Goal: Find specific fact: Find specific fact

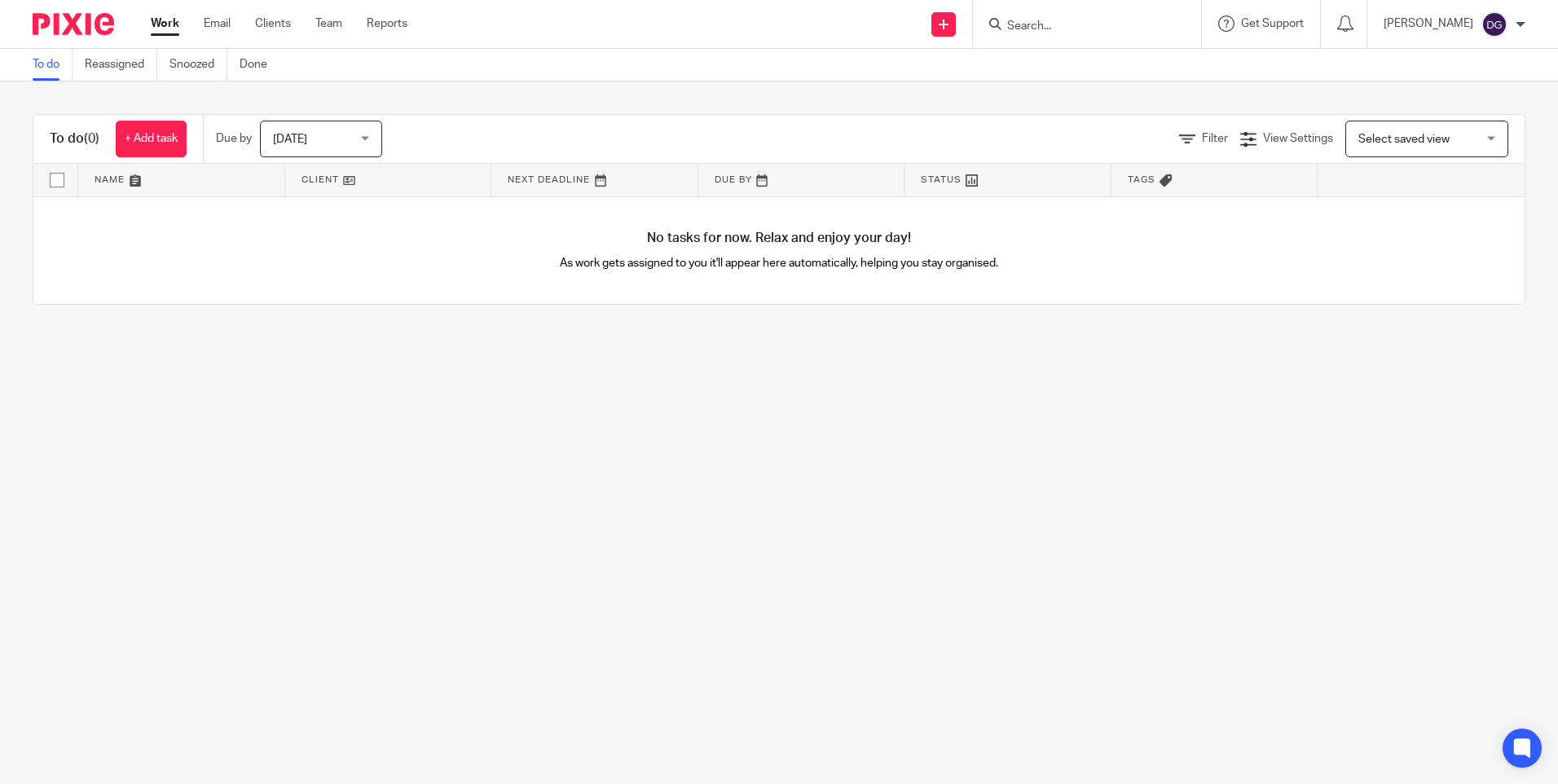
click at [1030, 22] on input "Search" at bounding box center [1079, 27] width 147 height 15
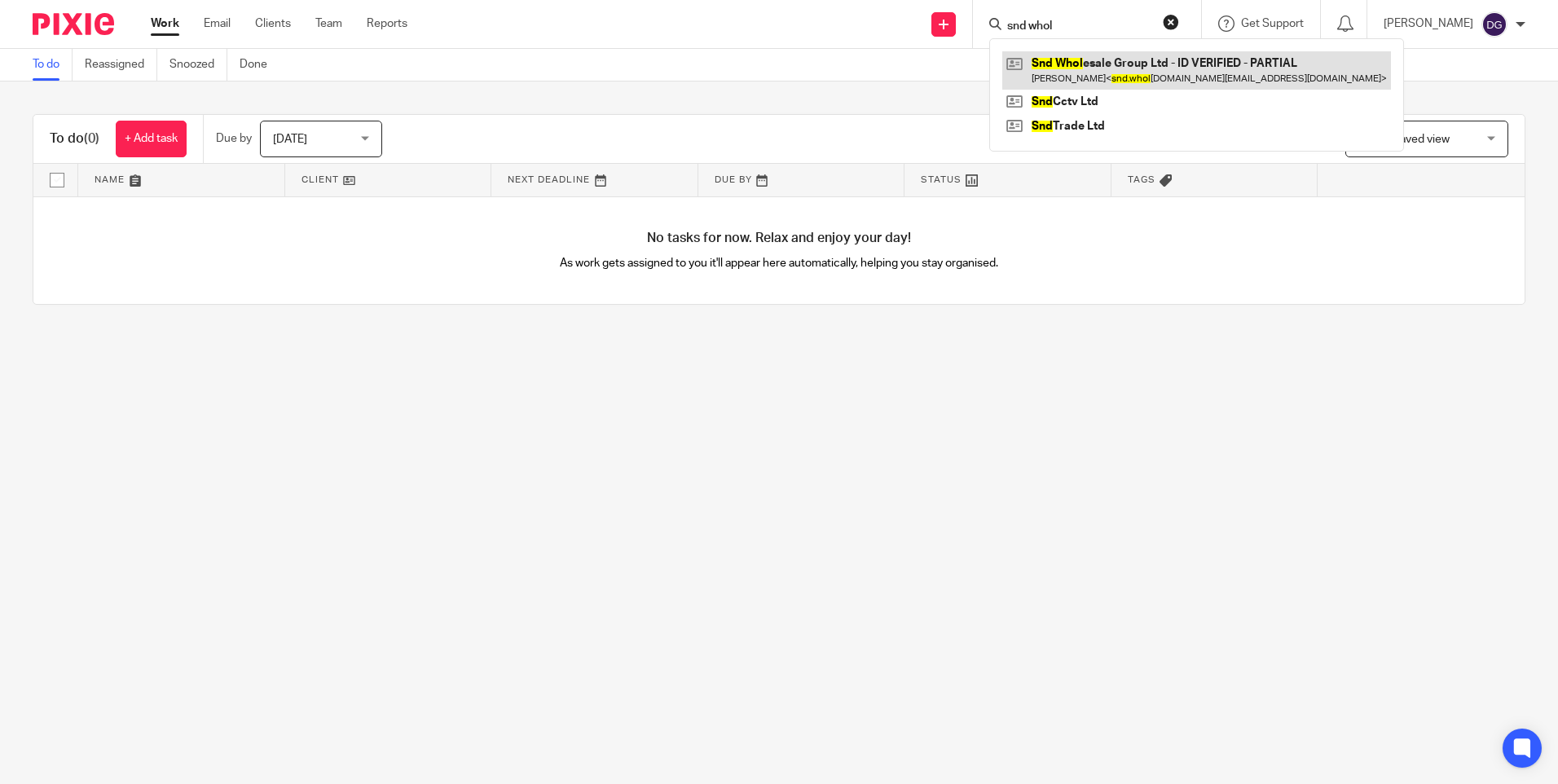
type input "snd whol"
click at [1068, 73] on link at bounding box center [1196, 69] width 389 height 37
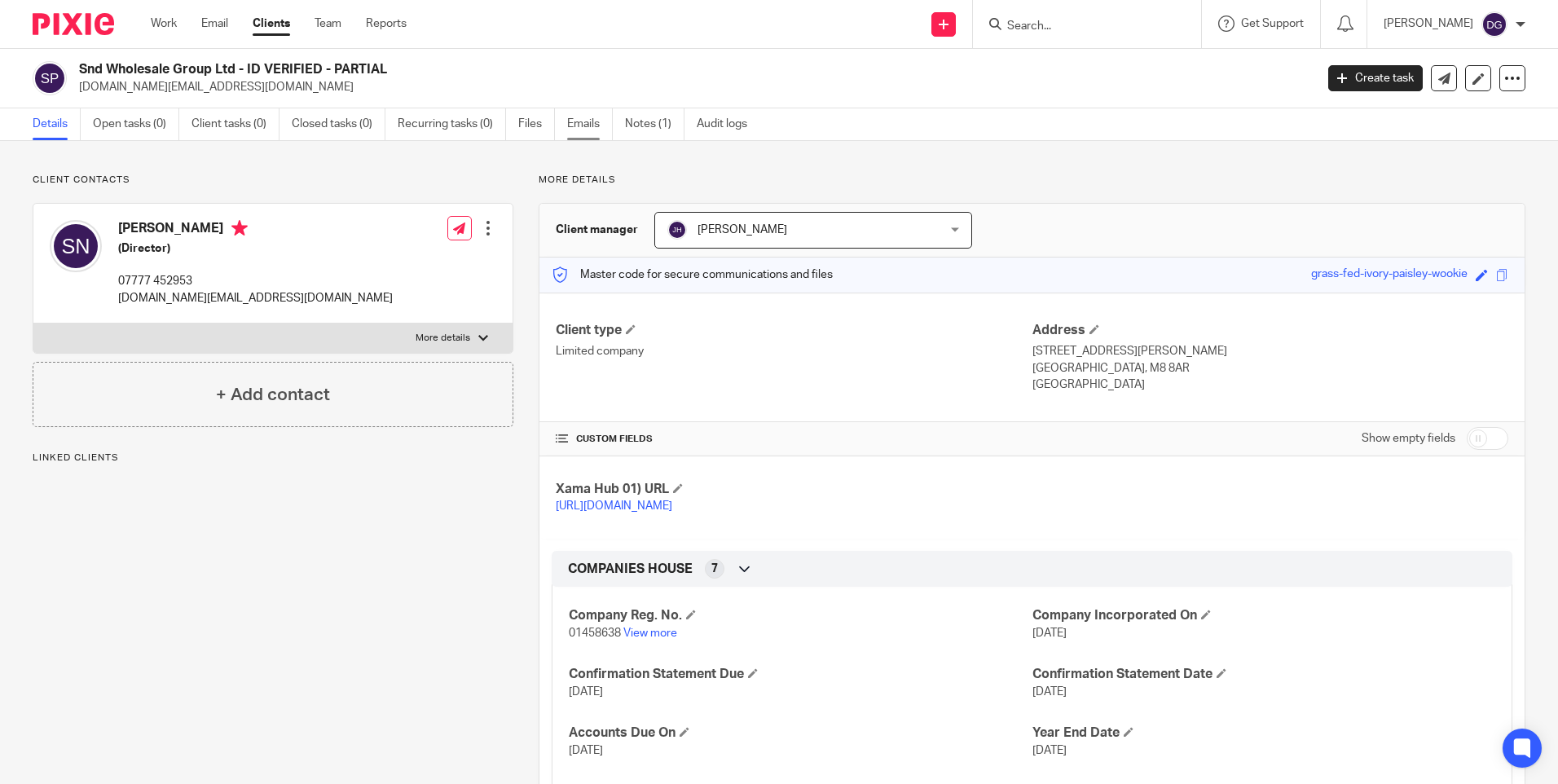
click at [577, 121] on link "Emails" at bounding box center [590, 124] width 45 height 31
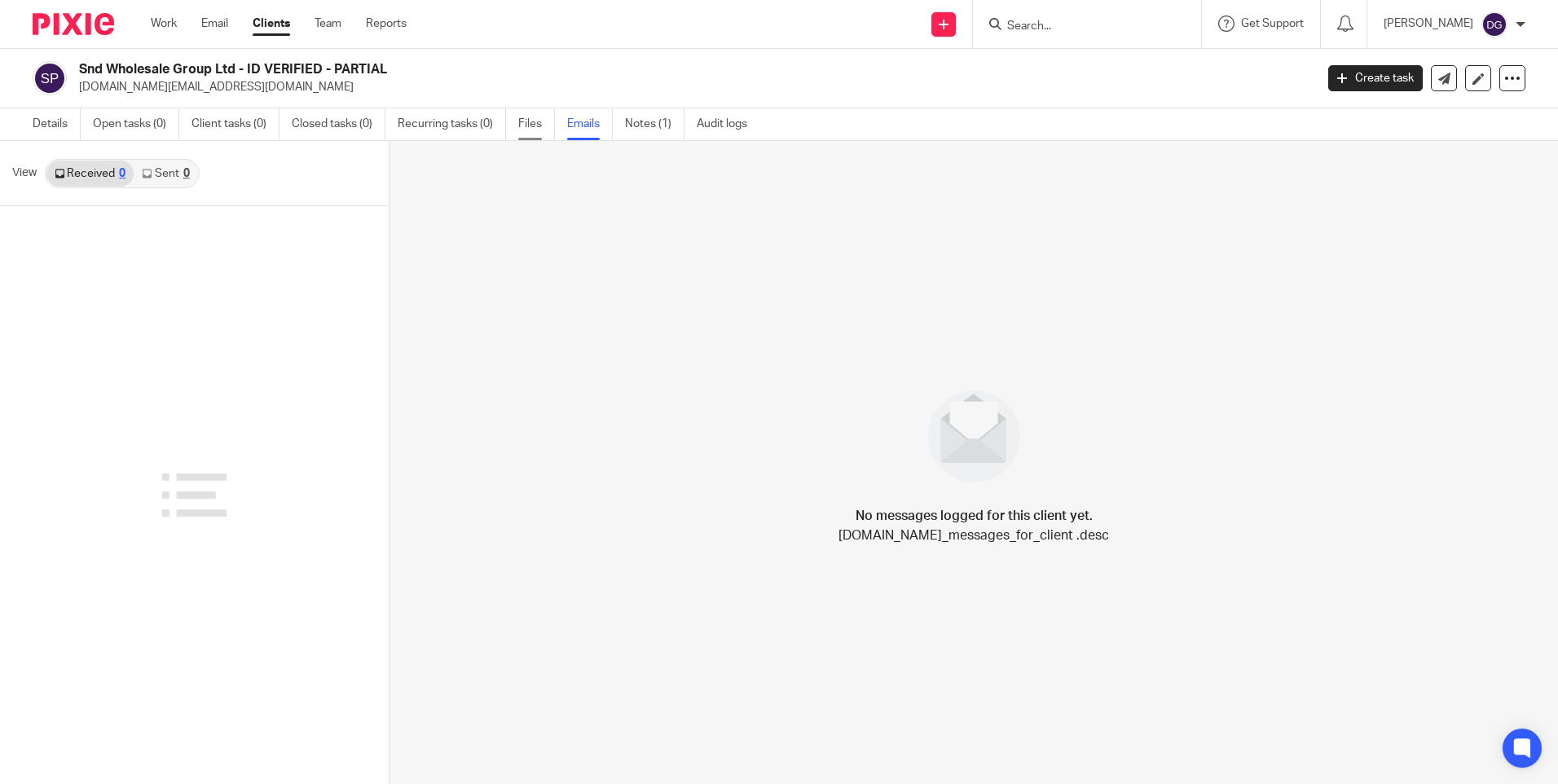
click at [535, 119] on link "Files" at bounding box center [537, 124] width 36 height 31
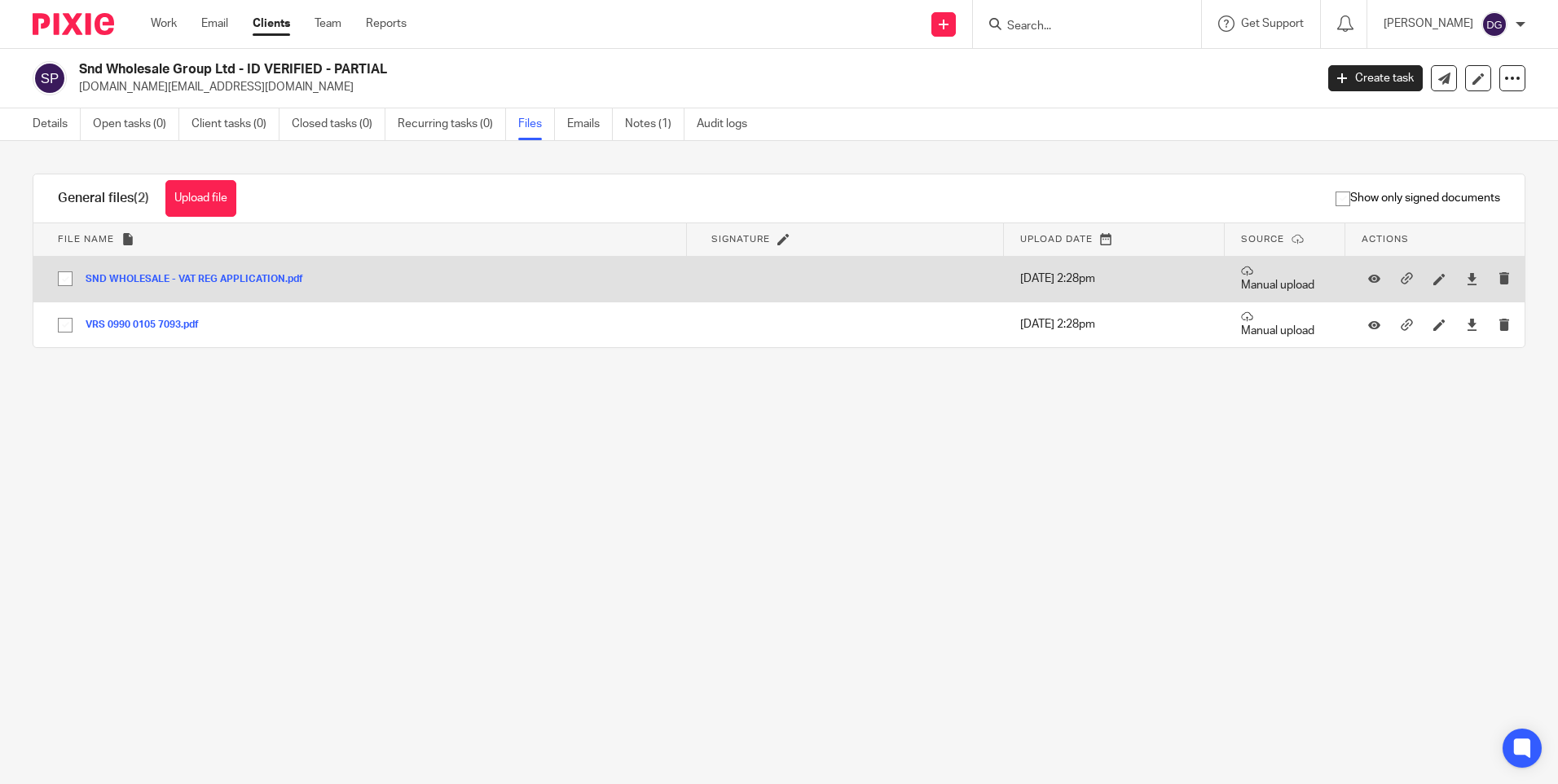
click at [219, 279] on button "SND WHOLESALE - VAT REG APPLICATION.pdf" at bounding box center [201, 280] width 230 height 12
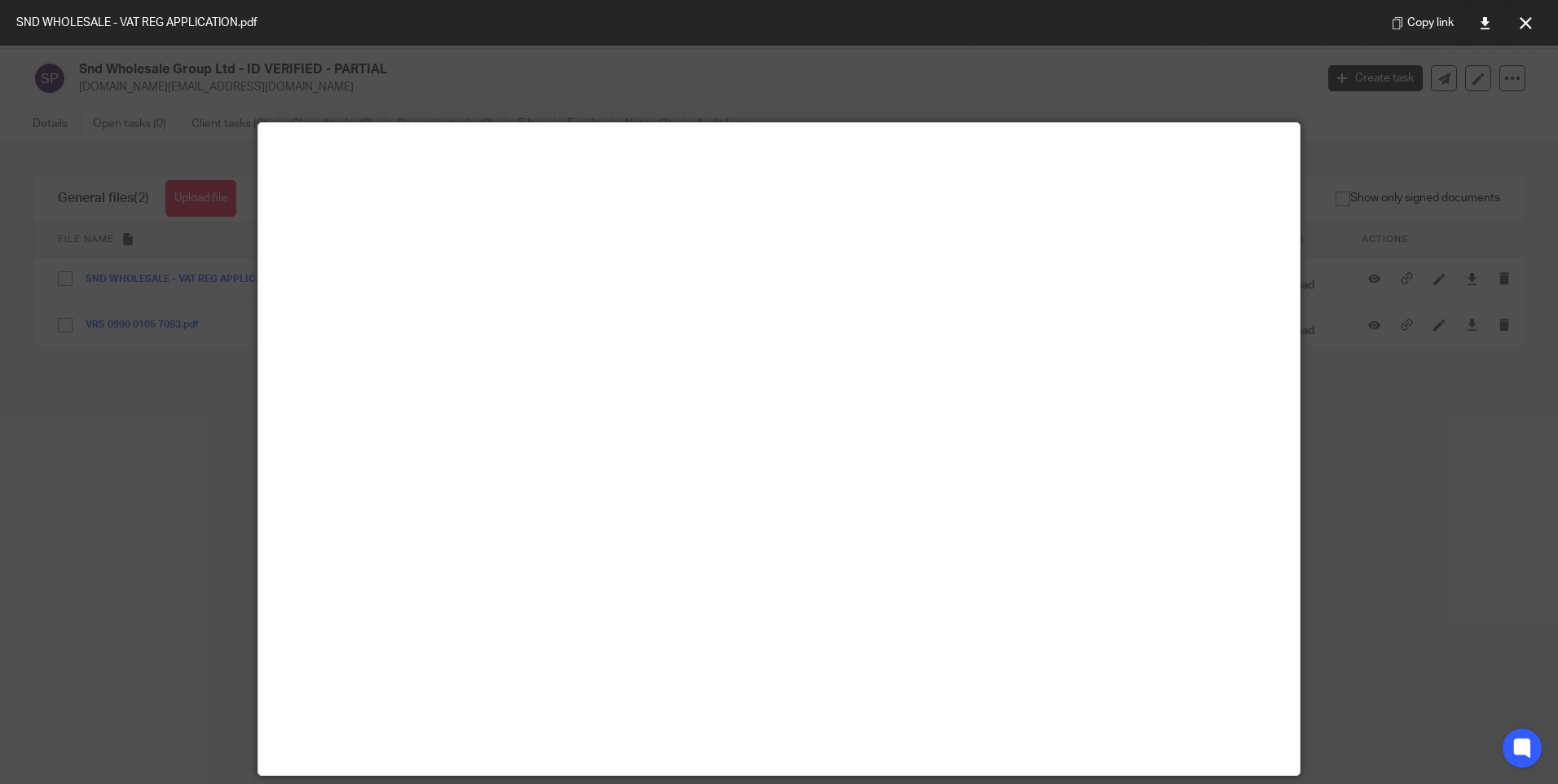
click at [204, 511] on div at bounding box center [779, 392] width 1558 height 784
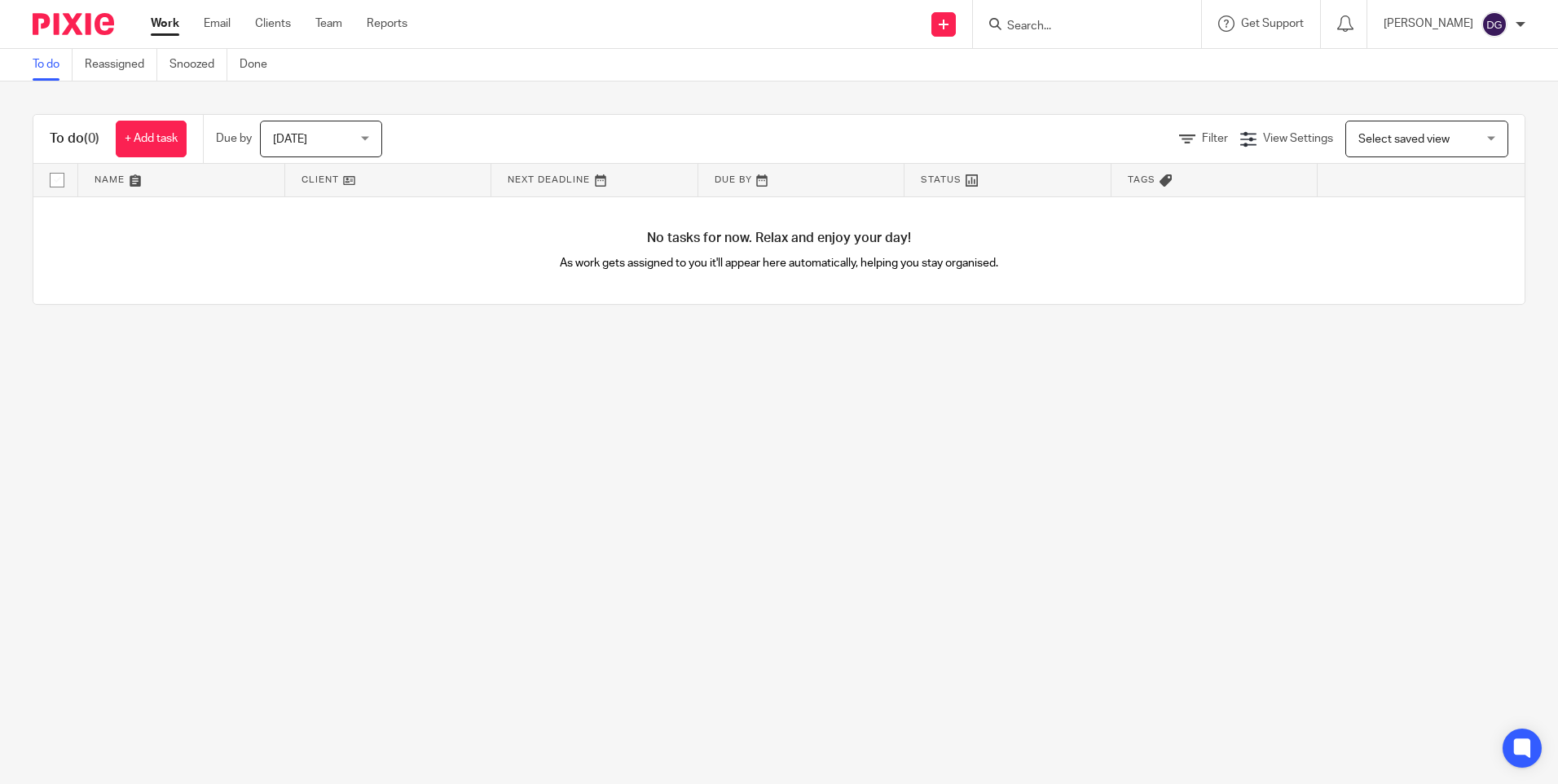
click at [1038, 23] on input "Search" at bounding box center [1079, 27] width 147 height 15
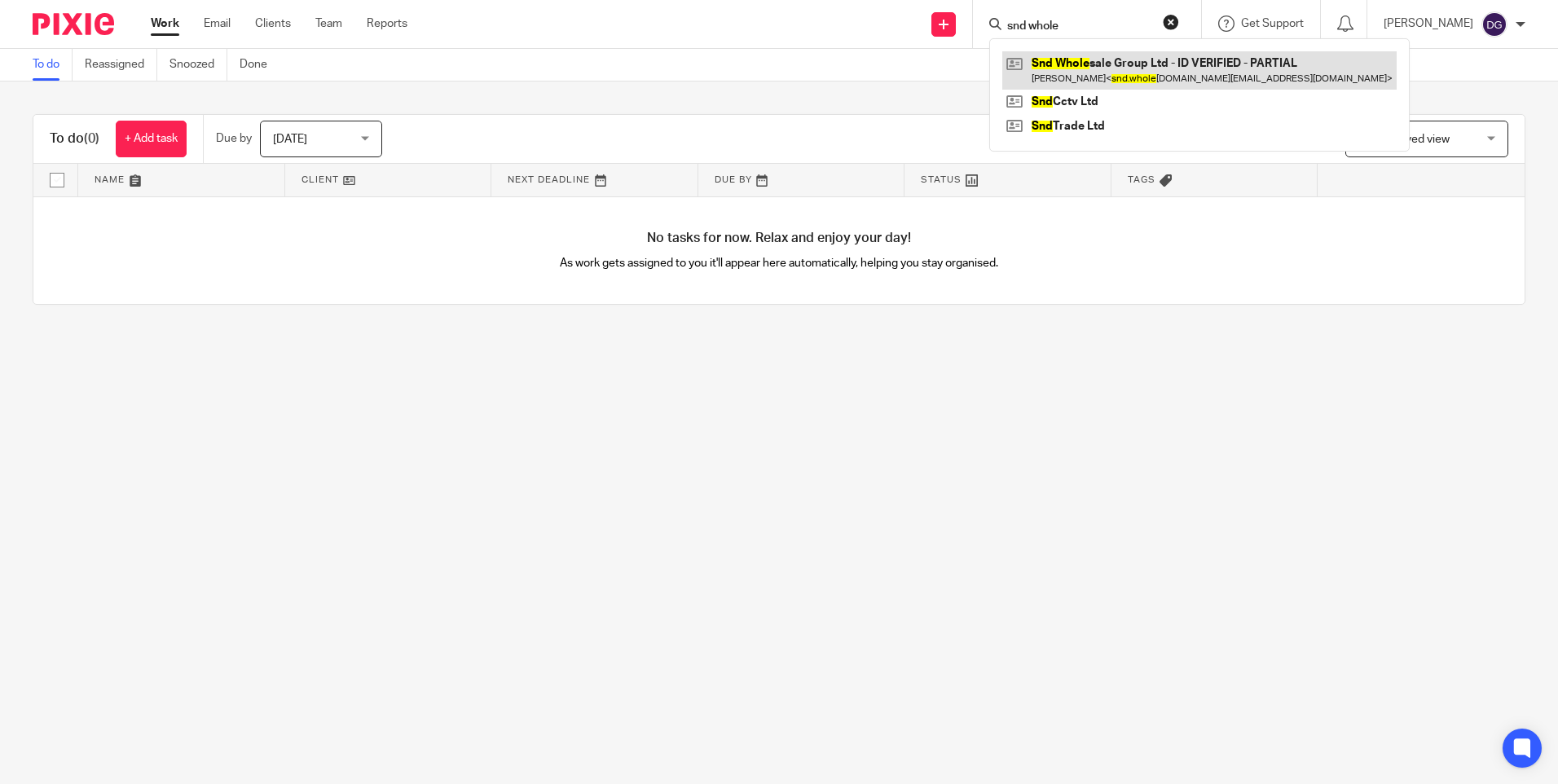
type input "snd whole"
click at [1116, 63] on link at bounding box center [1200, 69] width 395 height 37
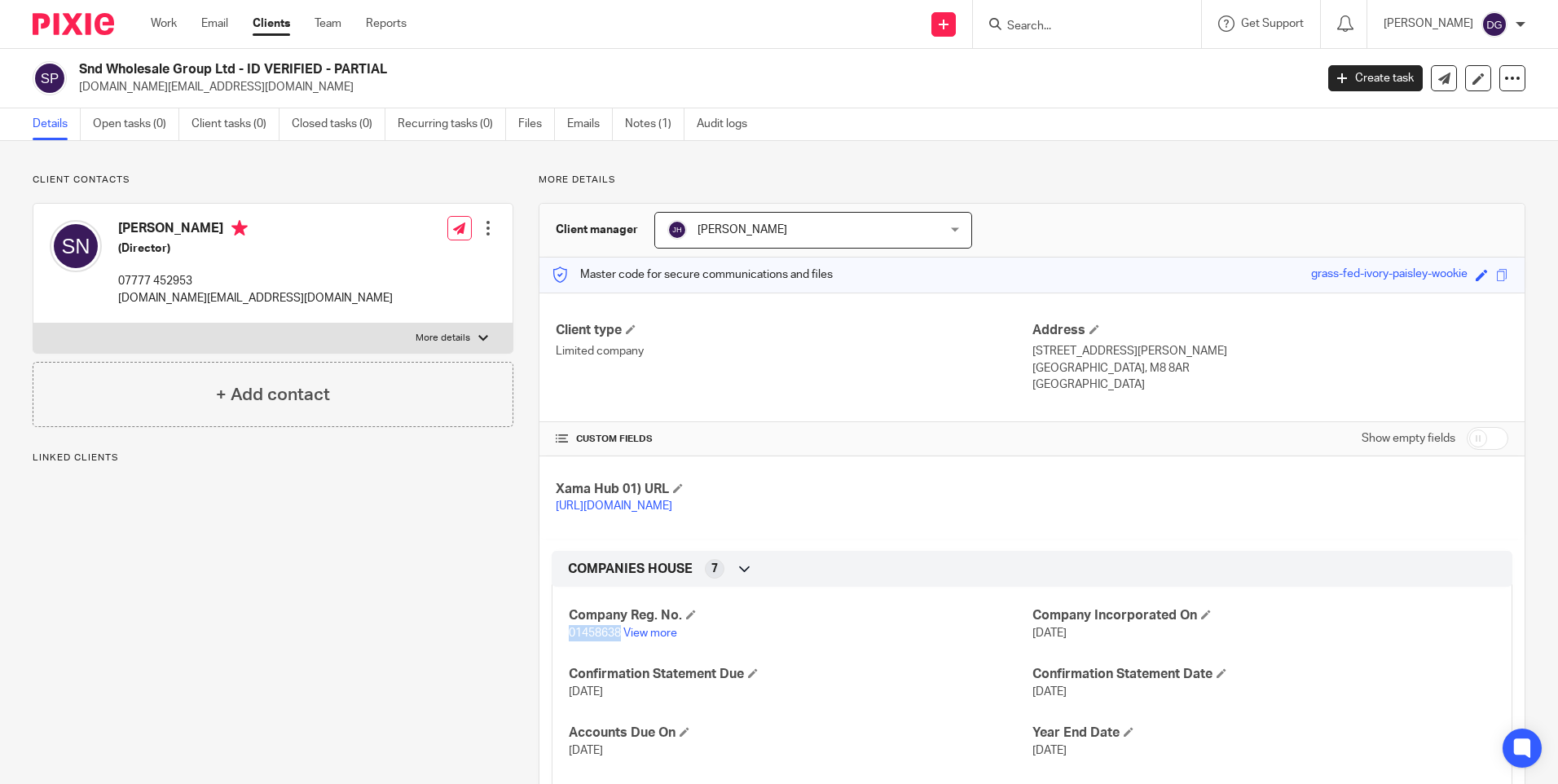
drag, startPoint x: 609, startPoint y: 649, endPoint x: 566, endPoint y: 645, distance: 43.2
click at [569, 639] on span "01458638" at bounding box center [594, 633] width 52 height 12
copy span "01458638"
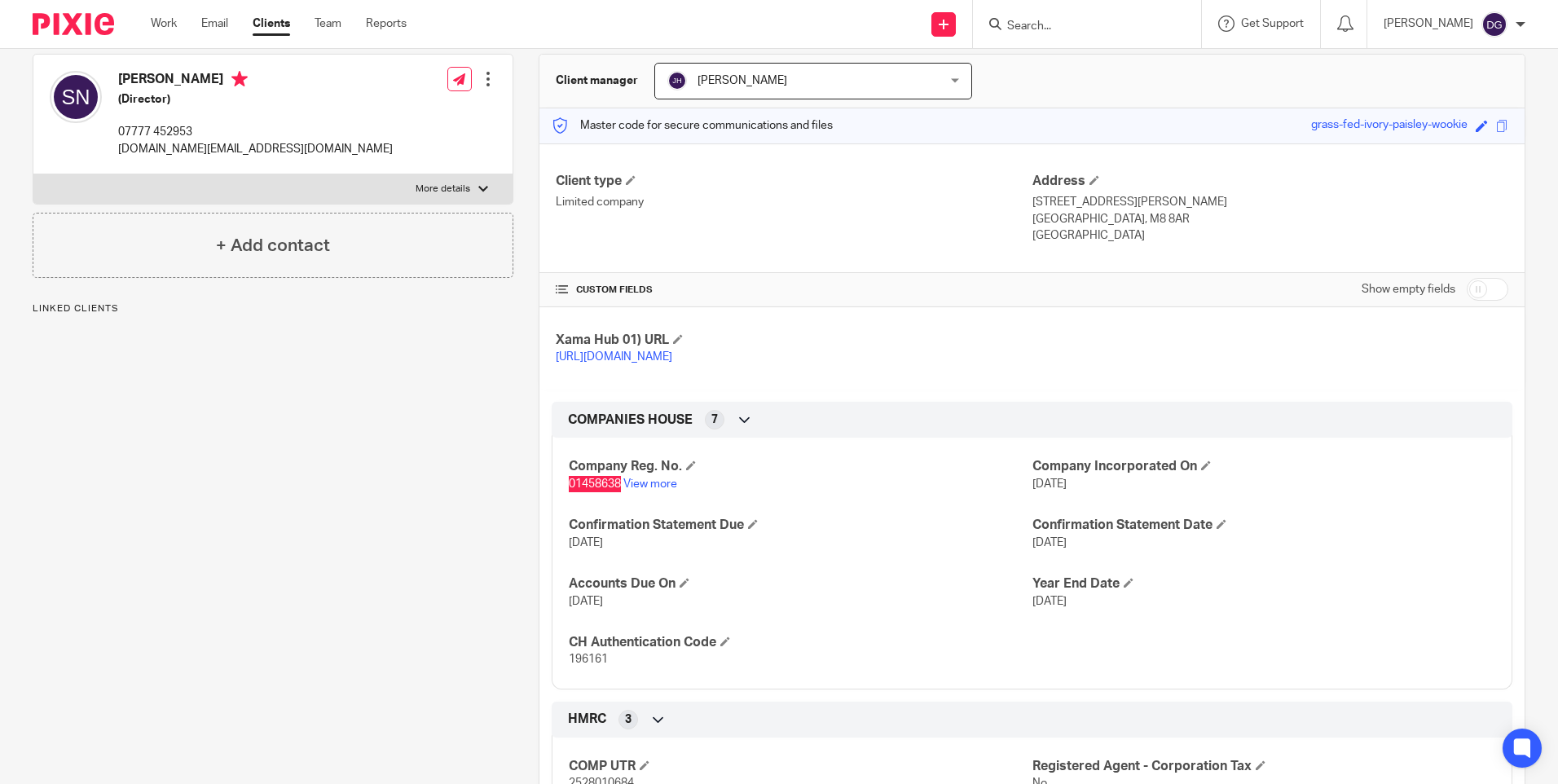
scroll to position [163, 0]
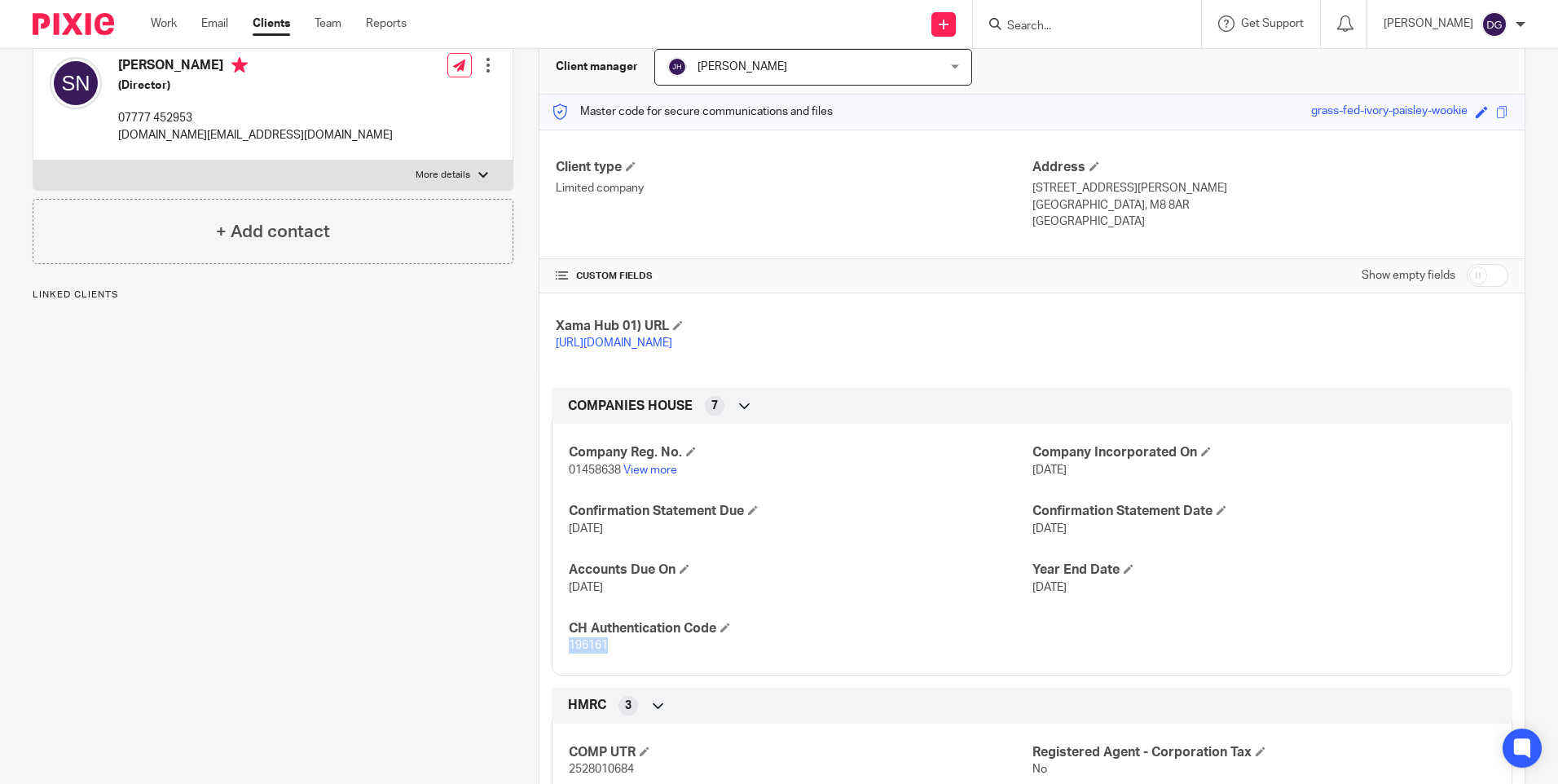
drag, startPoint x: 604, startPoint y: 661, endPoint x: 561, endPoint y: 663, distance: 43.0
click at [561, 663] on div "Company Reg. No. 01458638 View more Company Incorporated On [DATE] Confirmation…" at bounding box center [1032, 542] width 961 height 263
copy span "196161"
click at [603, 651] on span "196161" at bounding box center [588, 645] width 39 height 12
drag, startPoint x: 578, startPoint y: 658, endPoint x: 569, endPoint y: 659, distance: 9.1
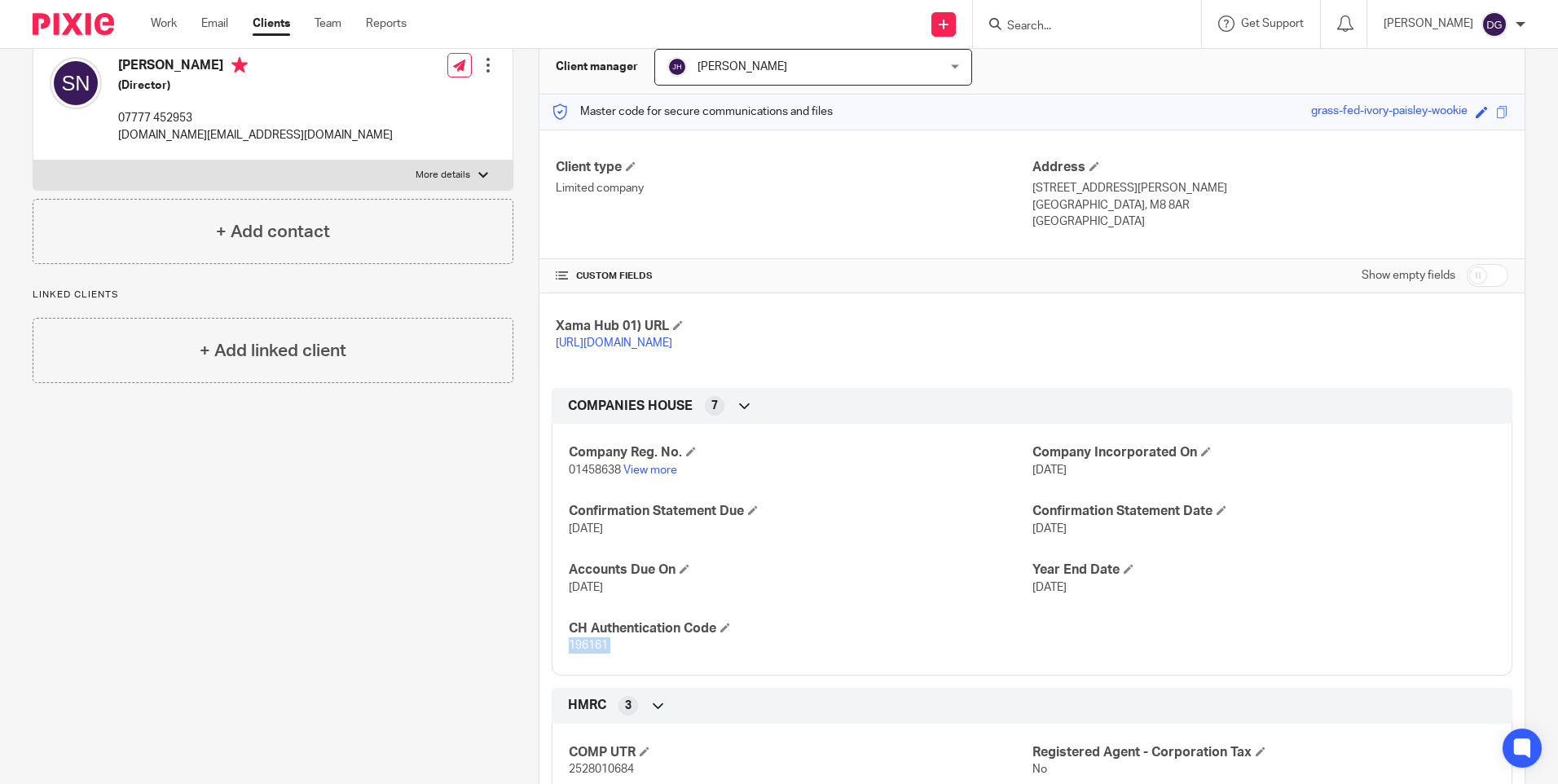
click at [569, 651] on span "196161" at bounding box center [588, 645] width 39 height 12
drag, startPoint x: 617, startPoint y: 486, endPoint x: 567, endPoint y: 486, distance: 50.0
click at [569, 475] on span "01458638" at bounding box center [594, 470] width 52 height 12
copy span "01458638"
drag, startPoint x: 601, startPoint y: 658, endPoint x: 572, endPoint y: 664, distance: 29.6
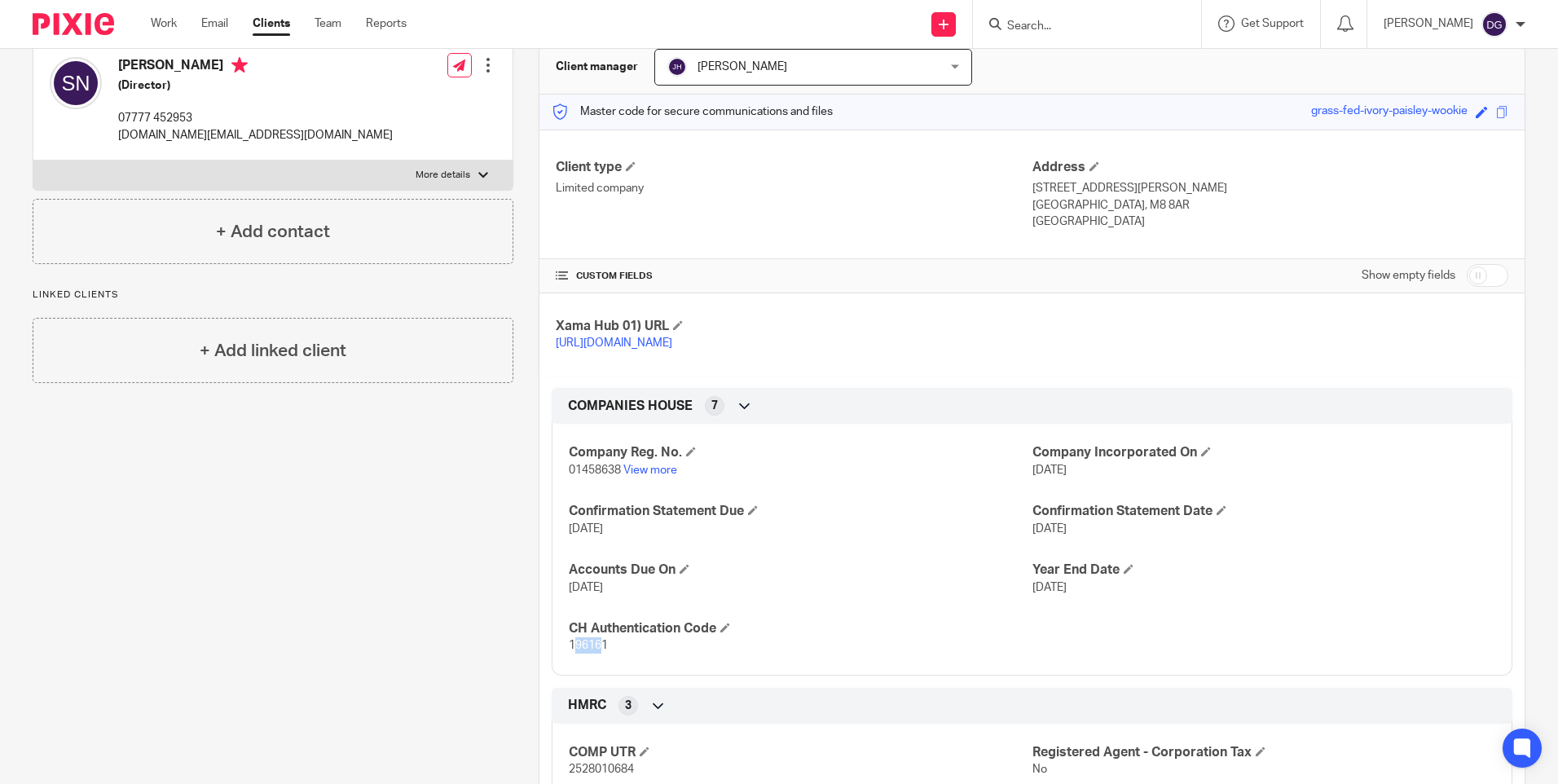
click at [572, 651] on span "196161" at bounding box center [588, 645] width 39 height 12
drag, startPoint x: 572, startPoint y: 664, endPoint x: 604, endPoint y: 664, distance: 32.0
click at [604, 654] on p "196161" at bounding box center [800, 645] width 463 height 17
drag, startPoint x: 604, startPoint y: 663, endPoint x: 565, endPoint y: 659, distance: 39.2
click at [569, 651] on span "196161" at bounding box center [588, 645] width 39 height 12
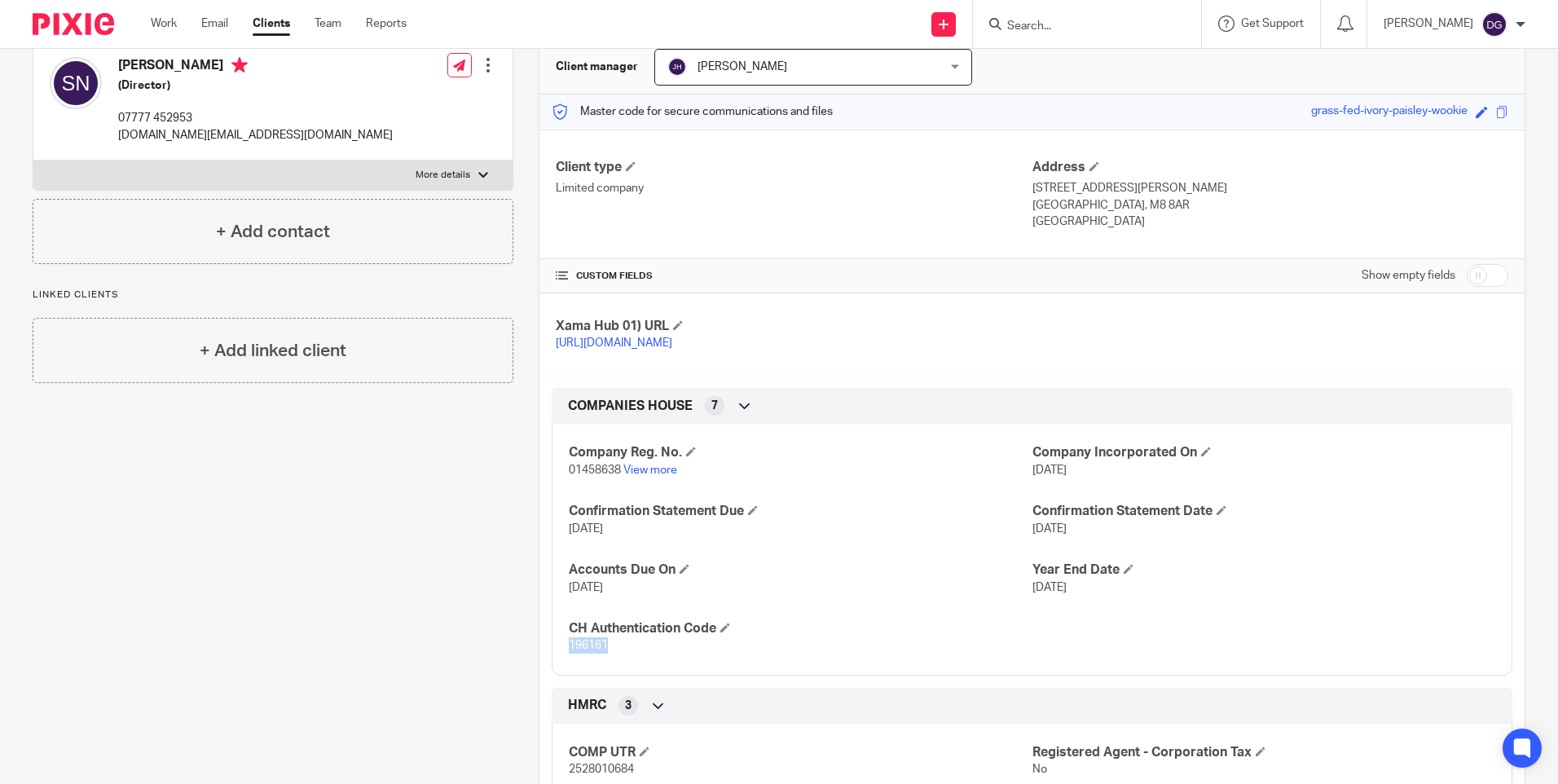
copy span "196161"
drag, startPoint x: 617, startPoint y: 487, endPoint x: 567, endPoint y: 489, distance: 50.0
click at [569, 478] on p "01458638 View more" at bounding box center [800, 470] width 463 height 17
copy span "01458638"
drag, startPoint x: 604, startPoint y: 661, endPoint x: 567, endPoint y: 667, distance: 37.5
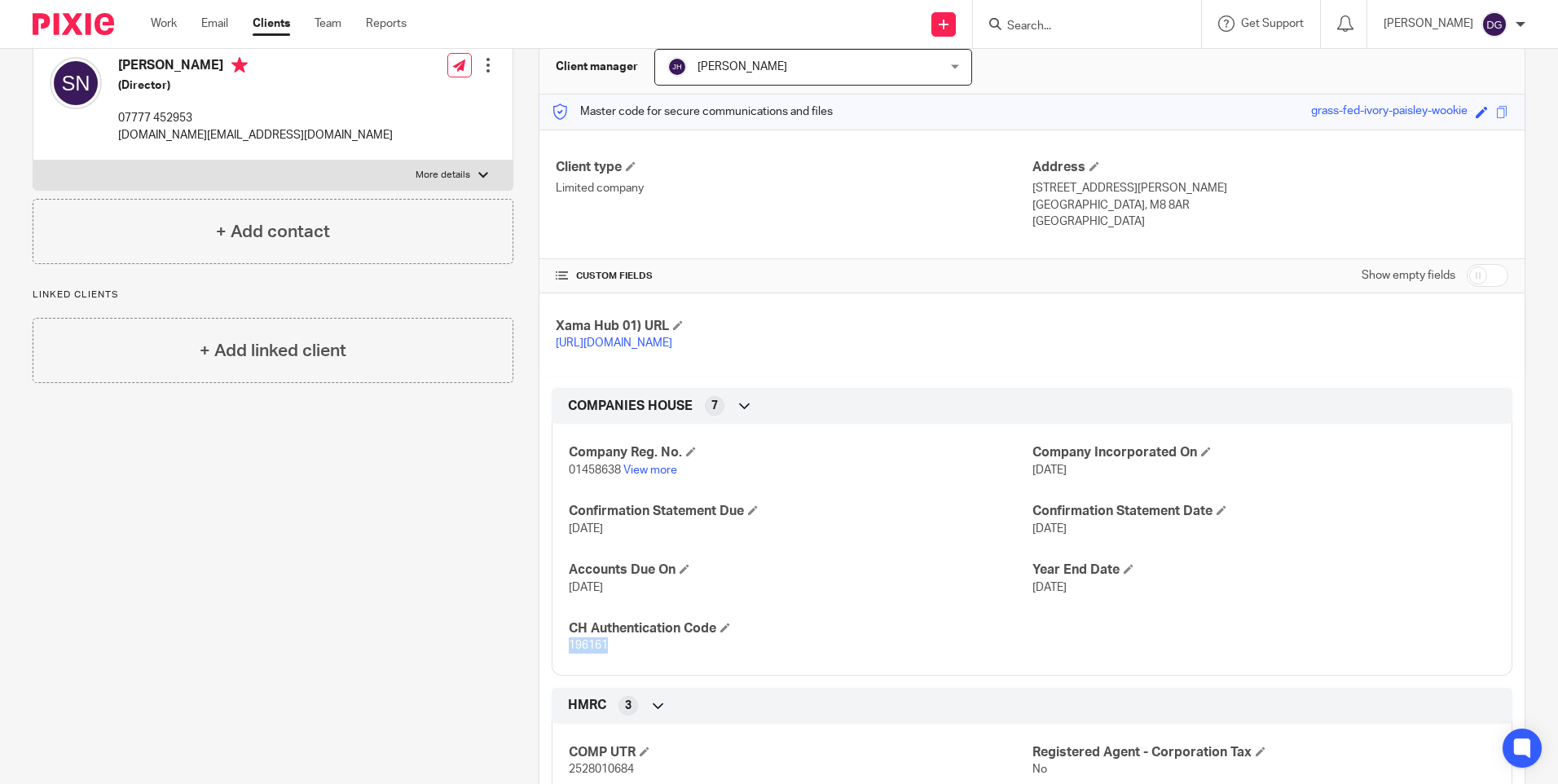
click at [569, 651] on span "196161" at bounding box center [588, 645] width 39 height 12
copy span "196161"
